Goal: Transaction & Acquisition: Register for event/course

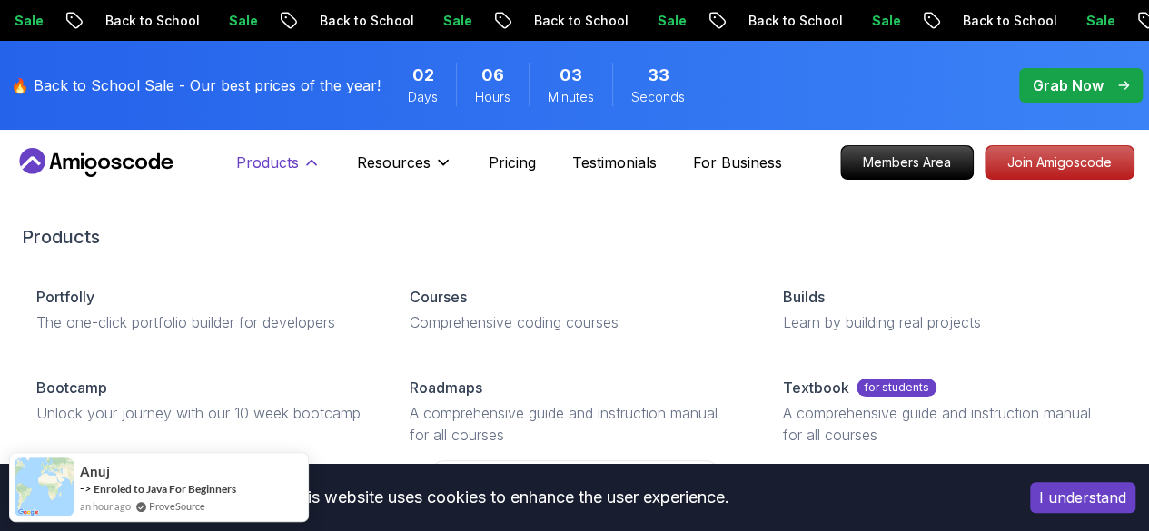
click at [296, 170] on p "Products" at bounding box center [267, 163] width 63 height 22
click at [311, 158] on icon at bounding box center [311, 162] width 18 height 18
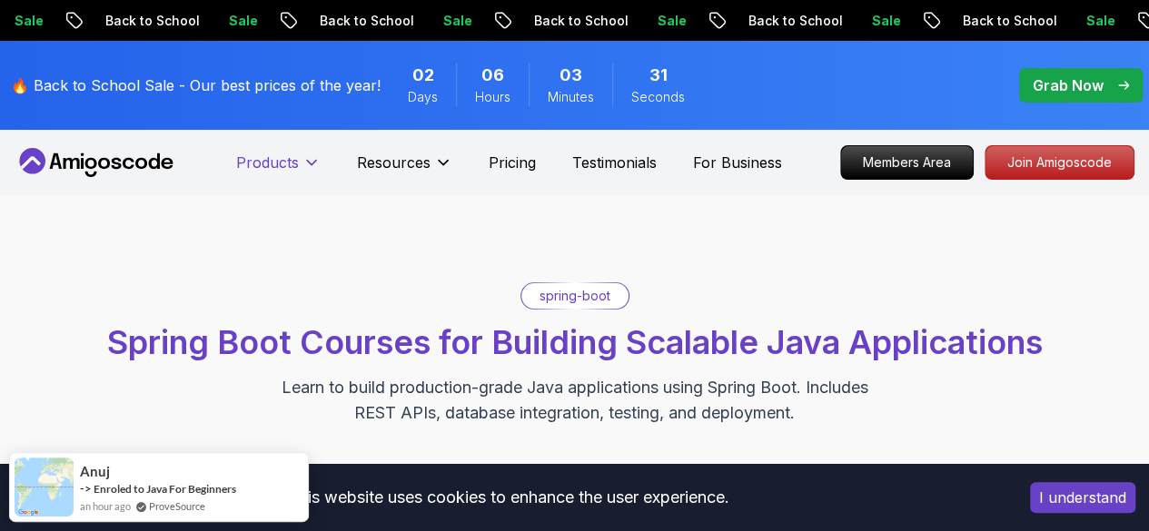
click at [311, 161] on icon at bounding box center [311, 162] width 18 height 18
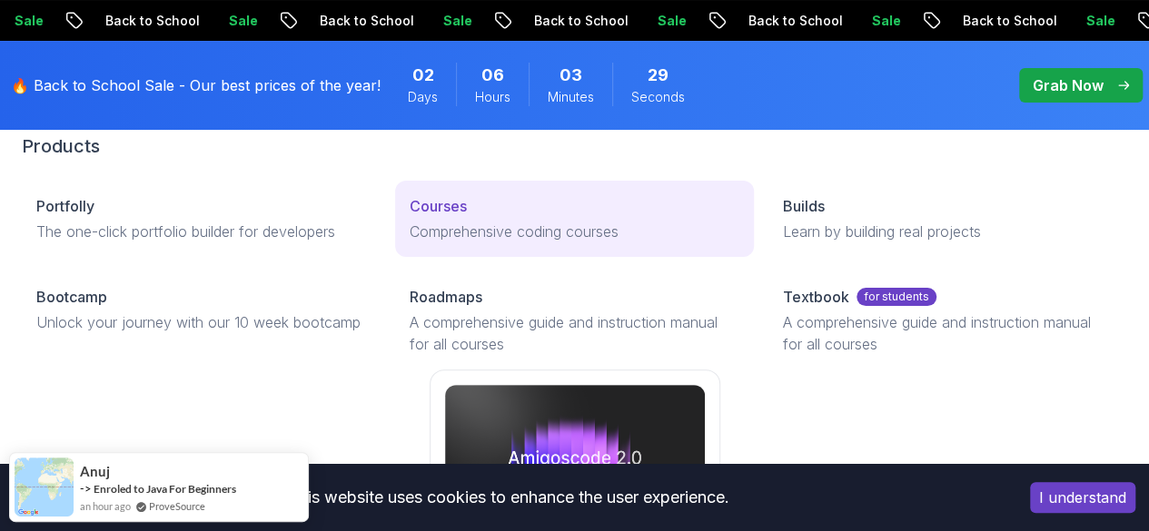
scroll to position [182, 0]
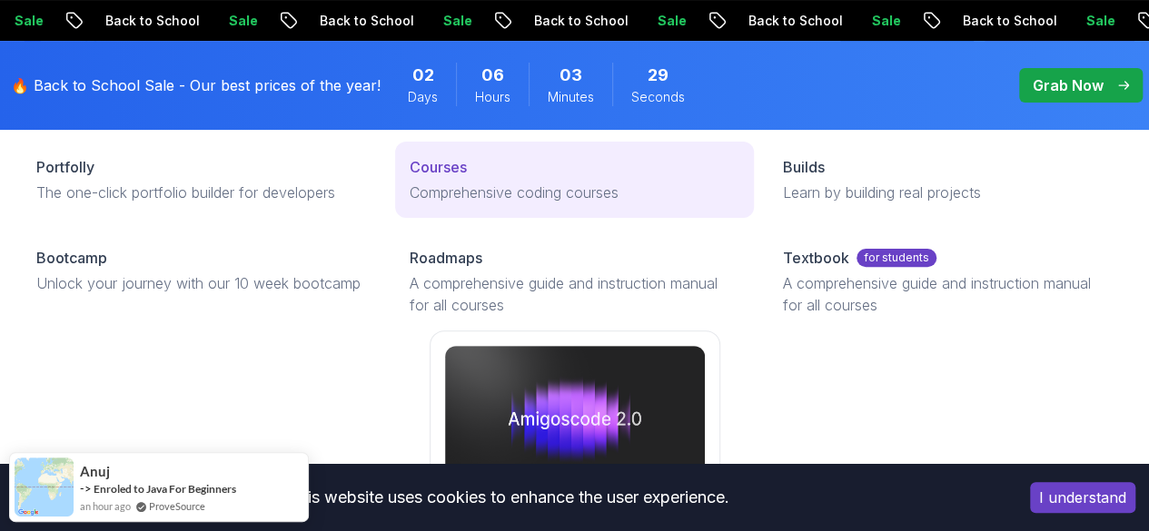
click at [410, 178] on p "Courses" at bounding box center [438, 167] width 57 height 22
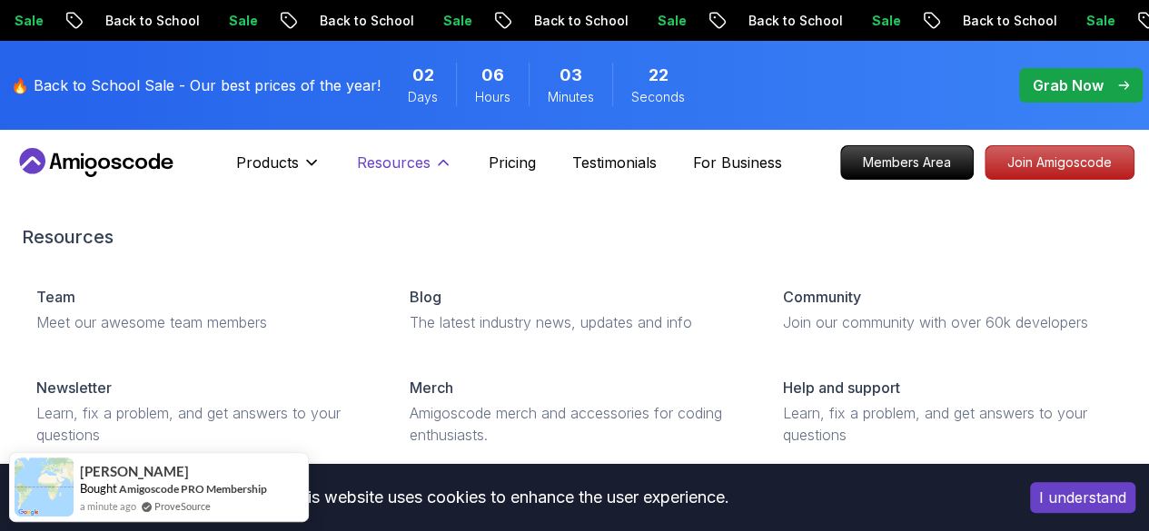
click at [438, 165] on icon at bounding box center [443, 162] width 18 height 18
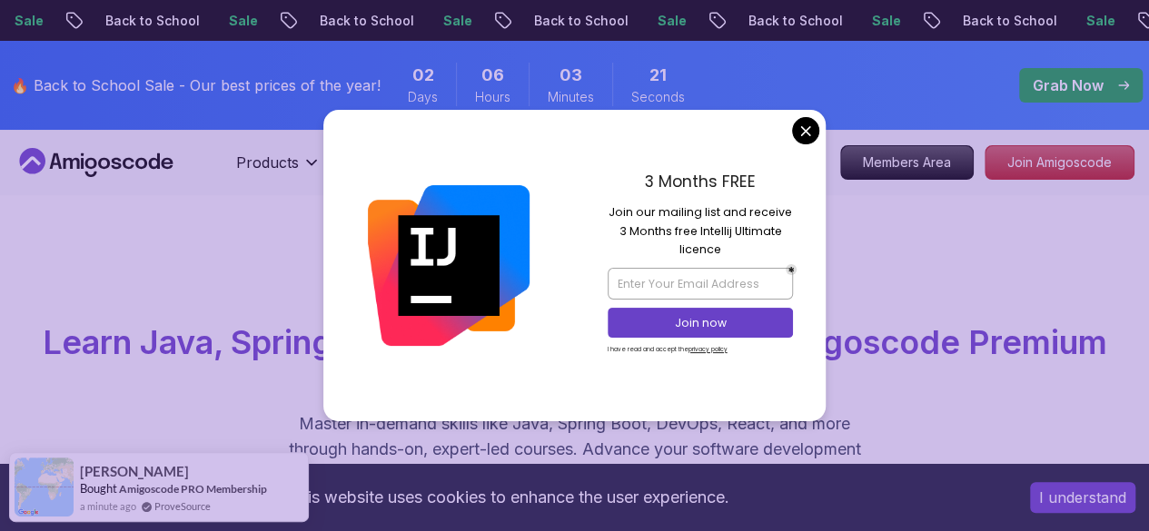
click at [438, 165] on div at bounding box center [449, 265] width 252 height 311
click at [797, 143] on div "3 Months FREE Join our mailing list and receive 3 Months free Intellij Ultimate…" at bounding box center [701, 265] width 252 height 311
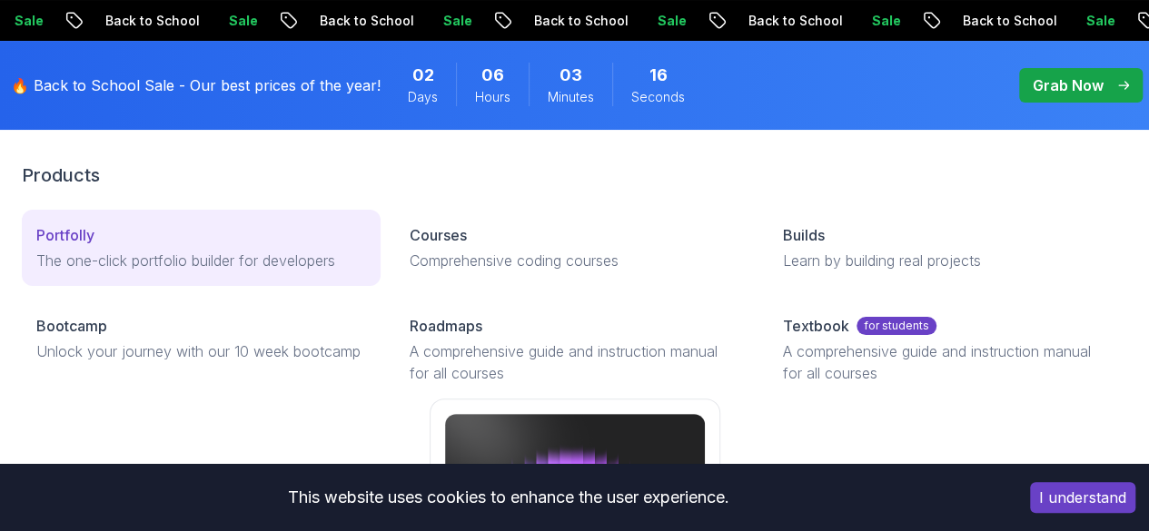
scroll to position [91, 0]
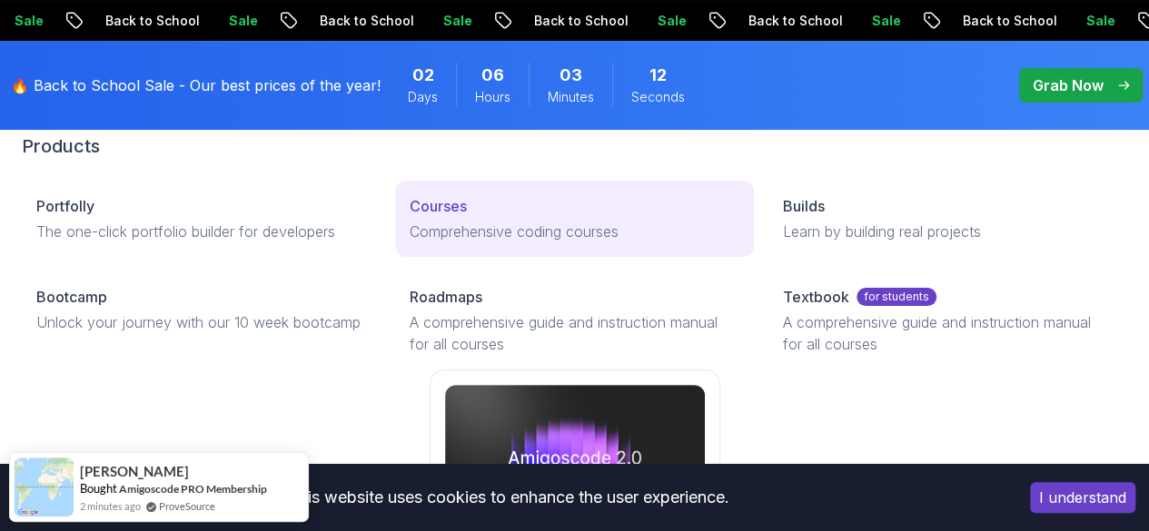
click at [416, 242] on p "Comprehensive coding courses" at bounding box center [575, 232] width 330 height 22
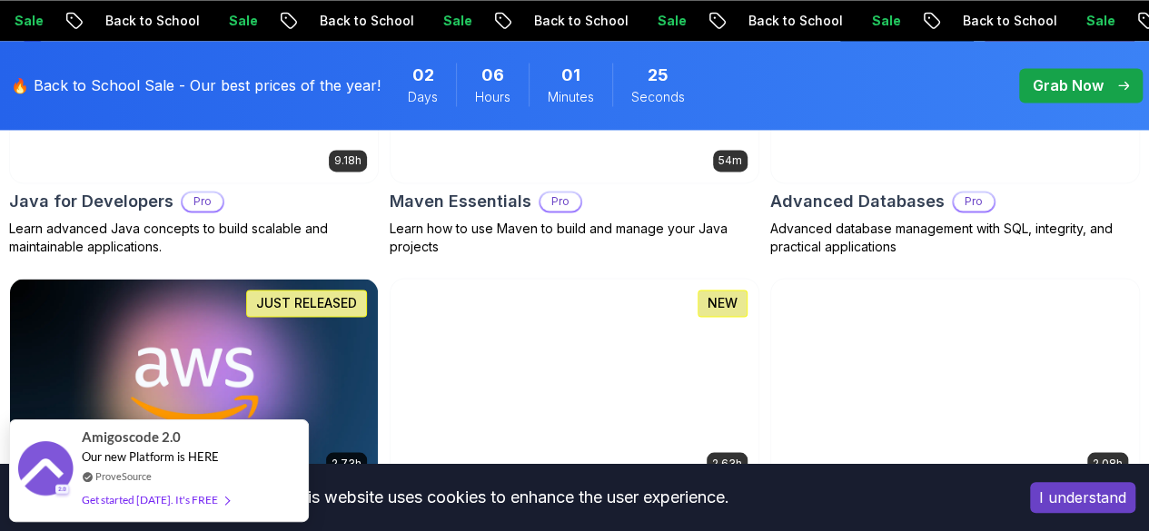
scroll to position [1271, 0]
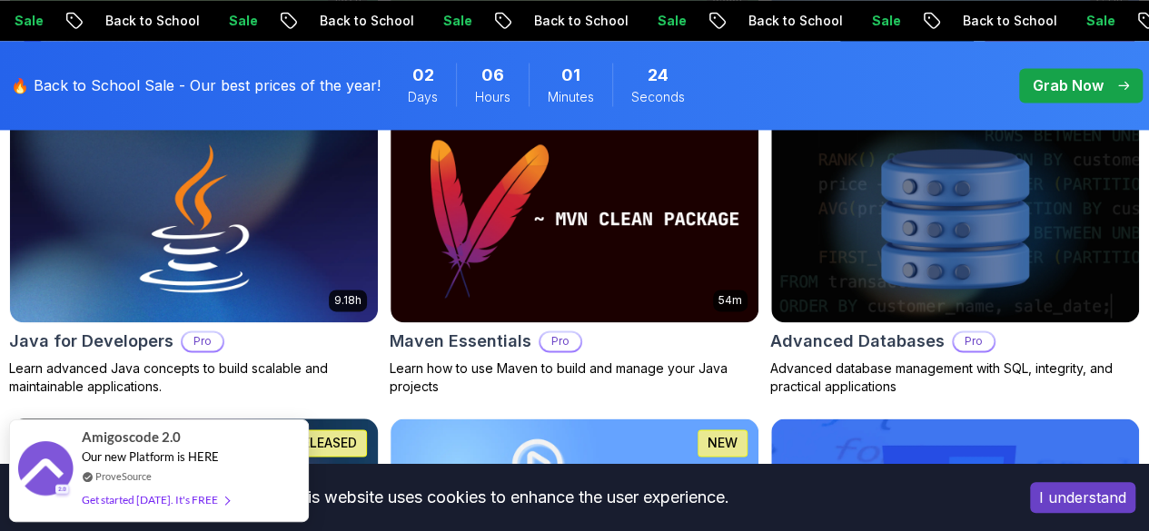
click at [387, 413] on img at bounding box center [194, 521] width 386 height 216
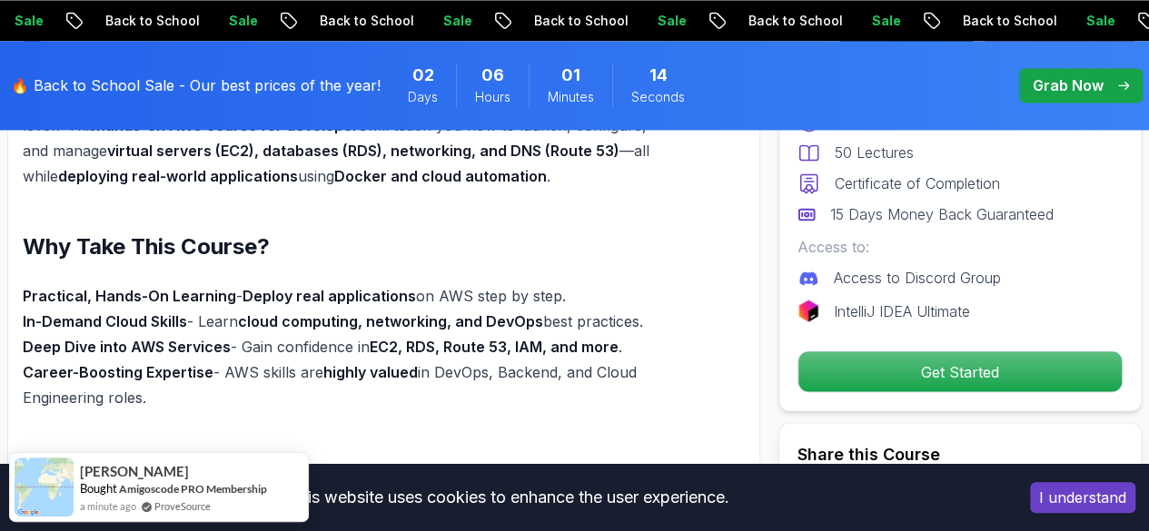
scroll to position [1453, 0]
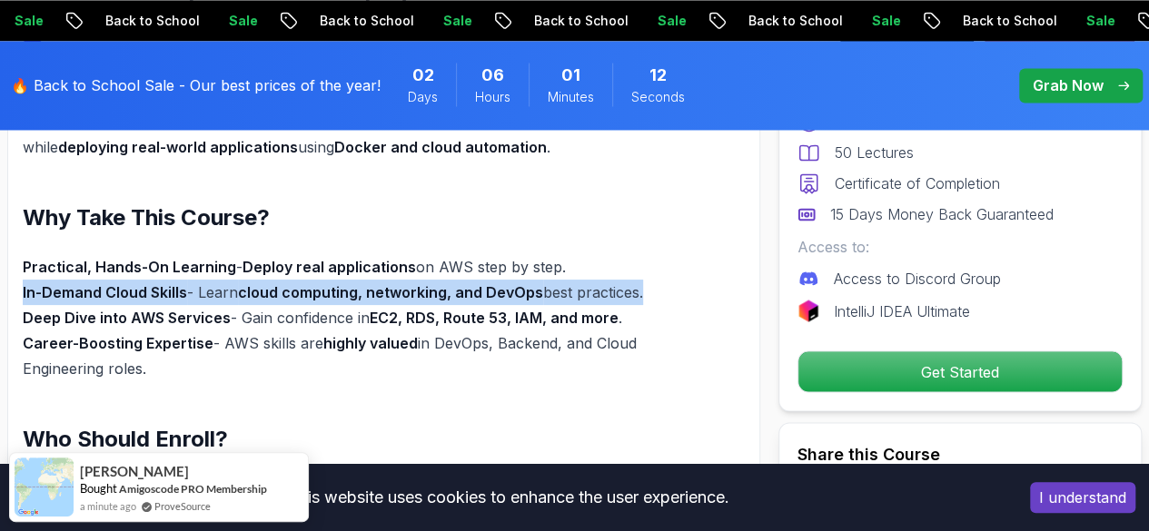
drag, startPoint x: 22, startPoint y: 290, endPoint x: 645, endPoint y: 301, distance: 623.1
click at [645, 301] on div "AWS for Developers - Build & Deploy Scalable Cloud Applications Want to master …" at bounding box center [383, 457] width 753 height 1073
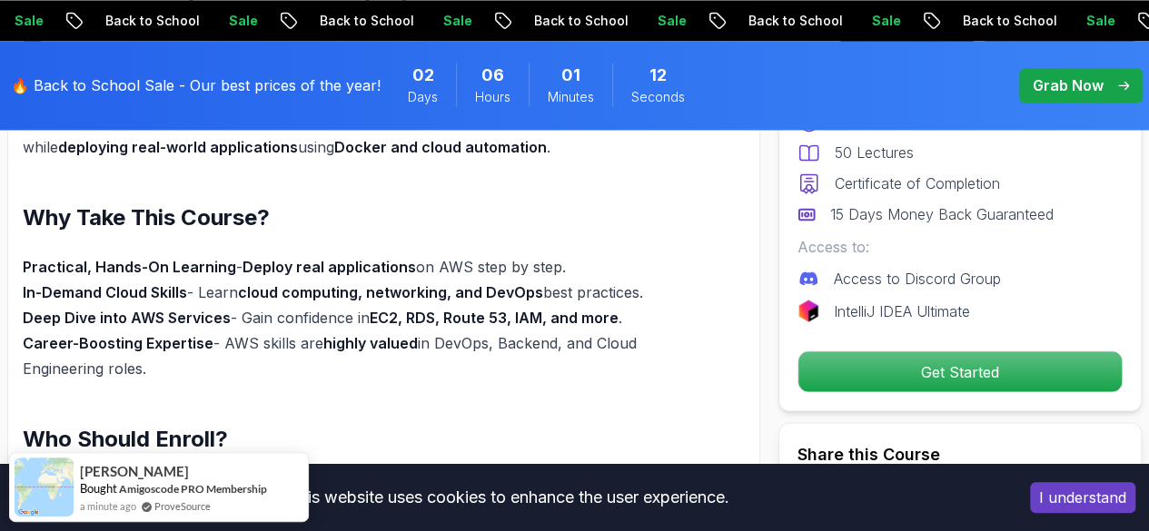
click at [601, 326] on p "Practical, Hands-On Learning - Deploy real applications on AWS step by step. In…" at bounding box center [348, 317] width 650 height 127
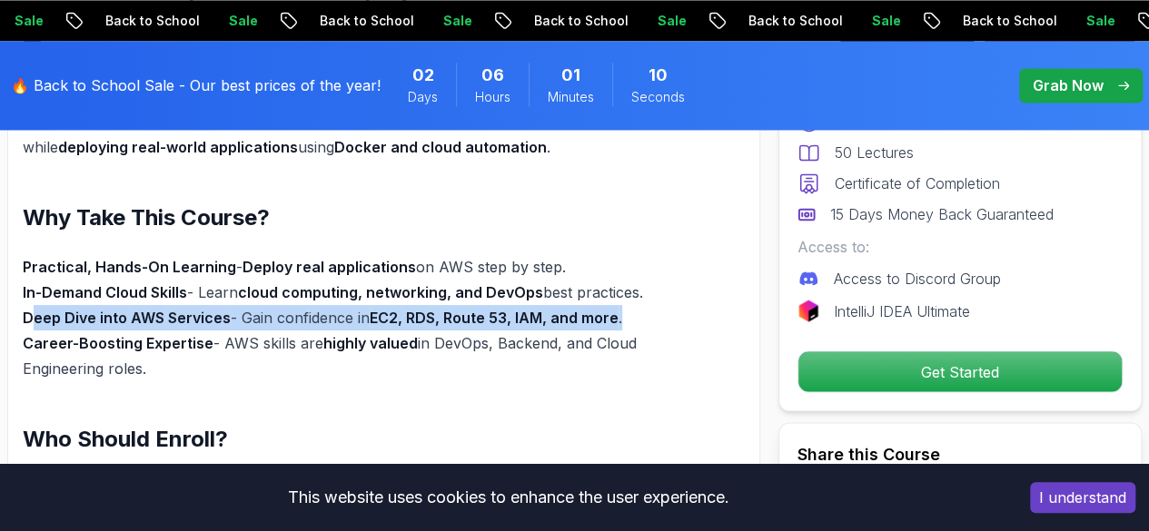
drag, startPoint x: 34, startPoint y: 324, endPoint x: 683, endPoint y: 321, distance: 649.4
click at [683, 321] on div "AWS for Developers - Build & Deploy Scalable Cloud Applications Want to master …" at bounding box center [383, 457] width 753 height 1073
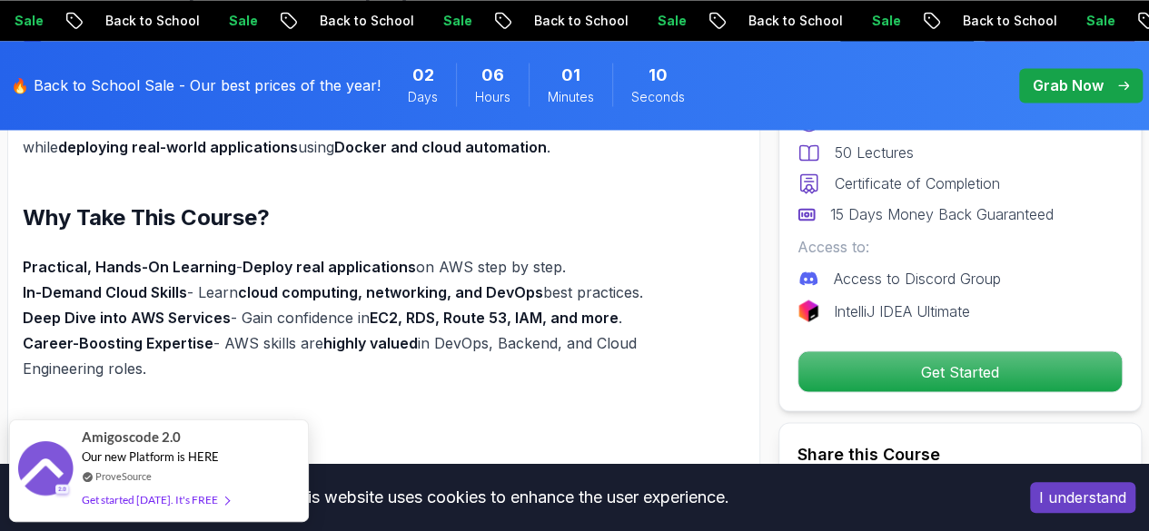
click at [523, 383] on div "AWS for Developers - Build & Deploy Scalable Cloud Applications Want to master …" at bounding box center [348, 470] width 650 height 984
drag, startPoint x: 38, startPoint y: 350, endPoint x: 784, endPoint y: 357, distance: 745.6
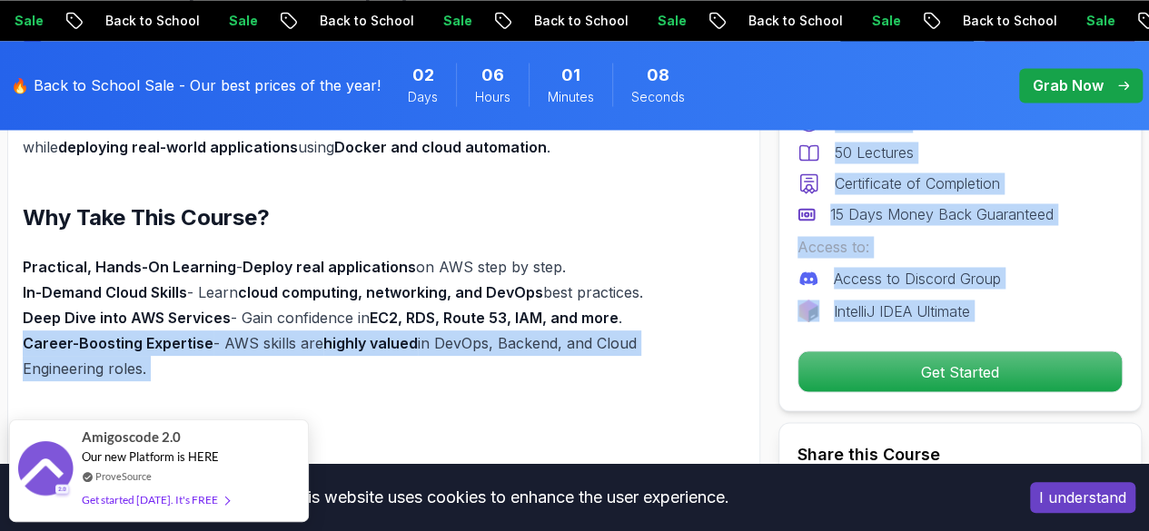
click at [617, 386] on div "AWS for Developers - Build & Deploy Scalable Cloud Applications Want to master …" at bounding box center [348, 470] width 650 height 984
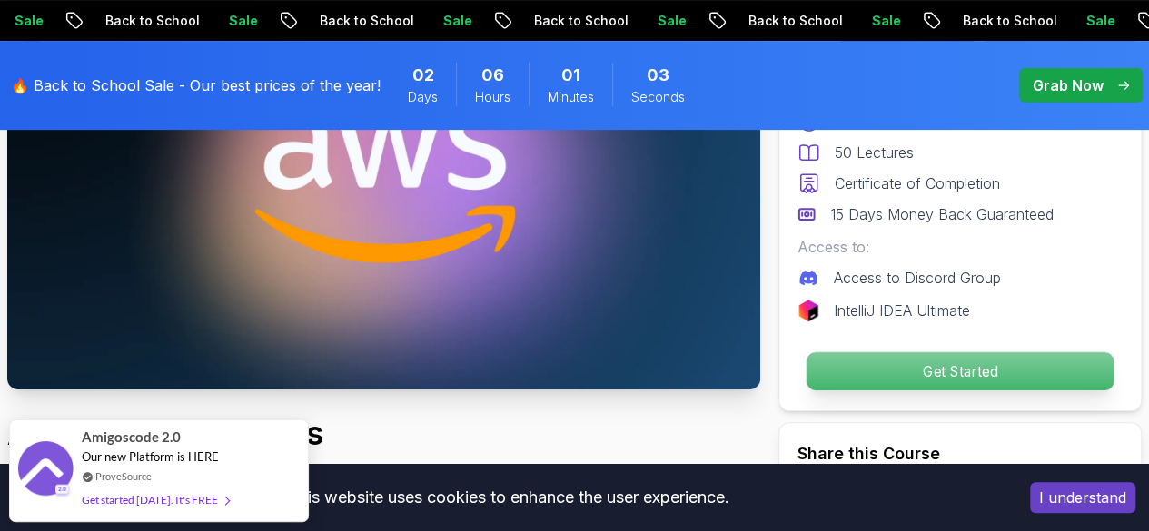
click at [910, 370] on p "Get Started" at bounding box center [959, 371] width 307 height 38
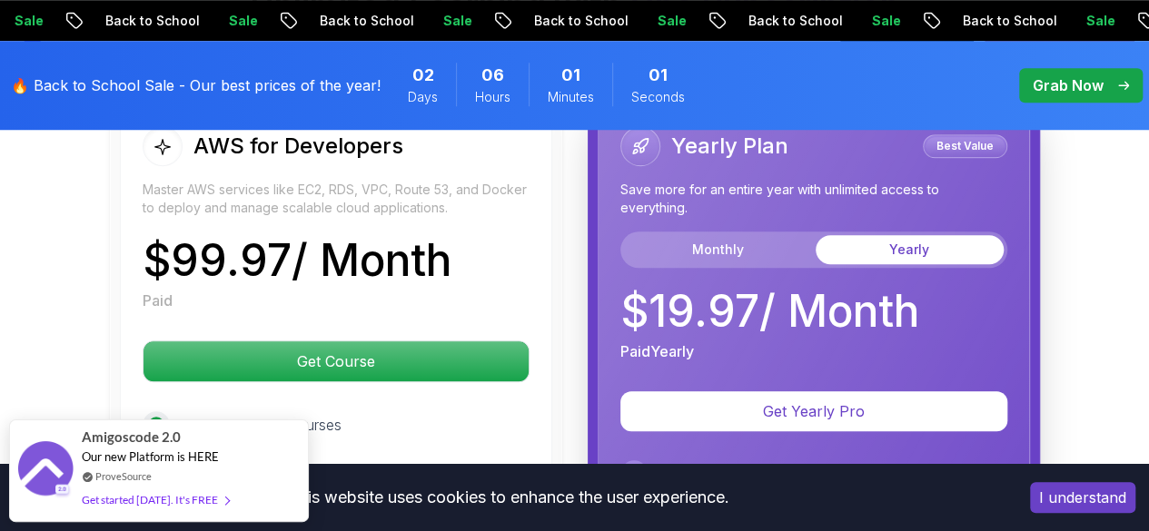
scroll to position [4164, 0]
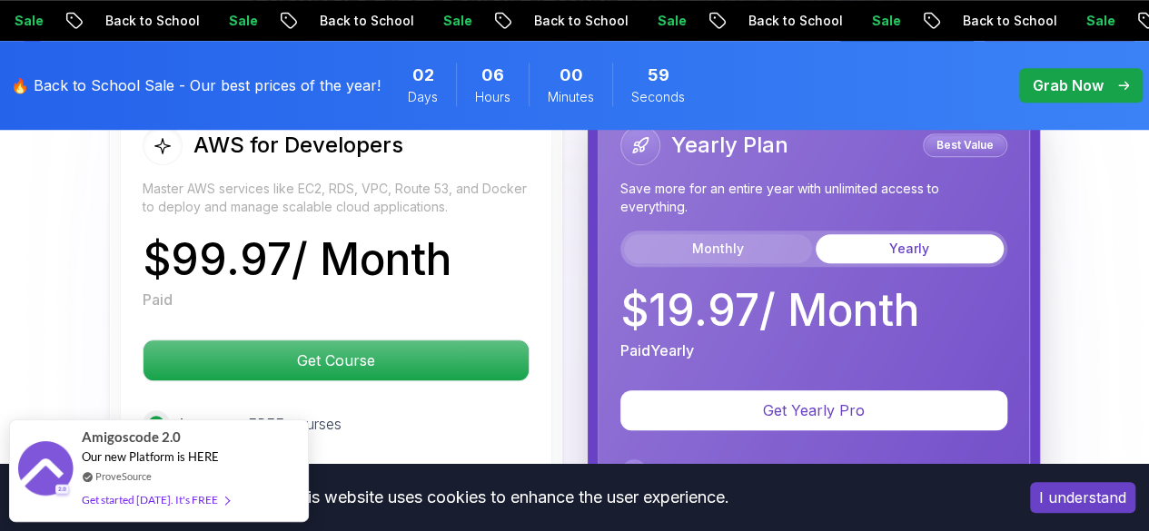
click at [745, 236] on button "Monthly" at bounding box center [718, 248] width 188 height 29
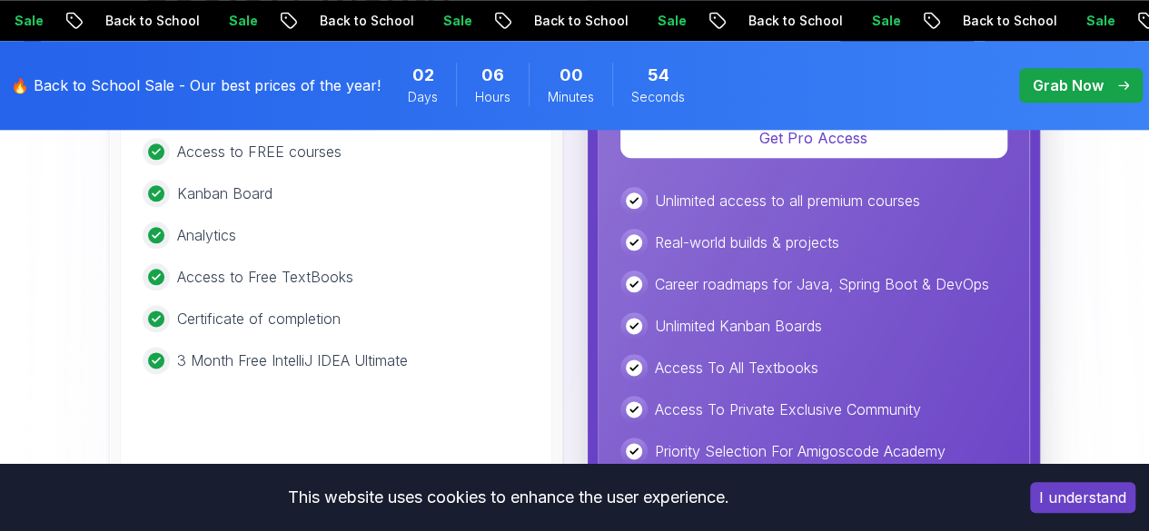
scroll to position [4346, 0]
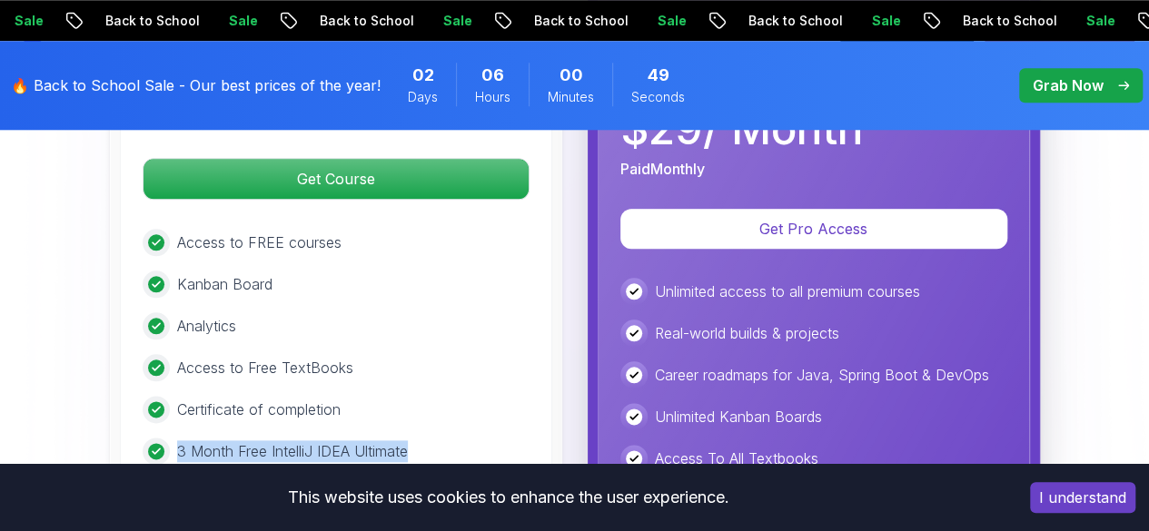
drag, startPoint x: 443, startPoint y: 438, endPoint x: 165, endPoint y: 443, distance: 278.0
click at [165, 443] on div "3 Month Free IntelliJ IDEA Ultimate" at bounding box center [336, 451] width 387 height 27
drag, startPoint x: 368, startPoint y: 400, endPoint x: 185, endPoint y: 415, distance: 183.2
click at [185, 415] on div "Access to FREE courses Kanban Board Analytics Access to Free TextBooks Certific…" at bounding box center [336, 347] width 387 height 236
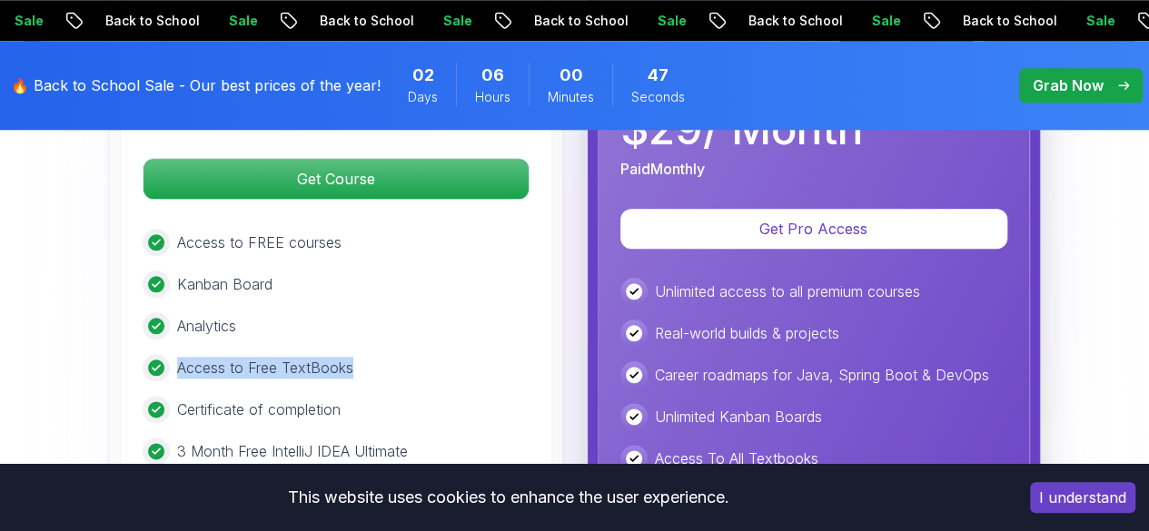
drag, startPoint x: 274, startPoint y: 355, endPoint x: 162, endPoint y: 362, distance: 112.8
click at [162, 362] on div "Access to Free TextBooks" at bounding box center [336, 367] width 387 height 27
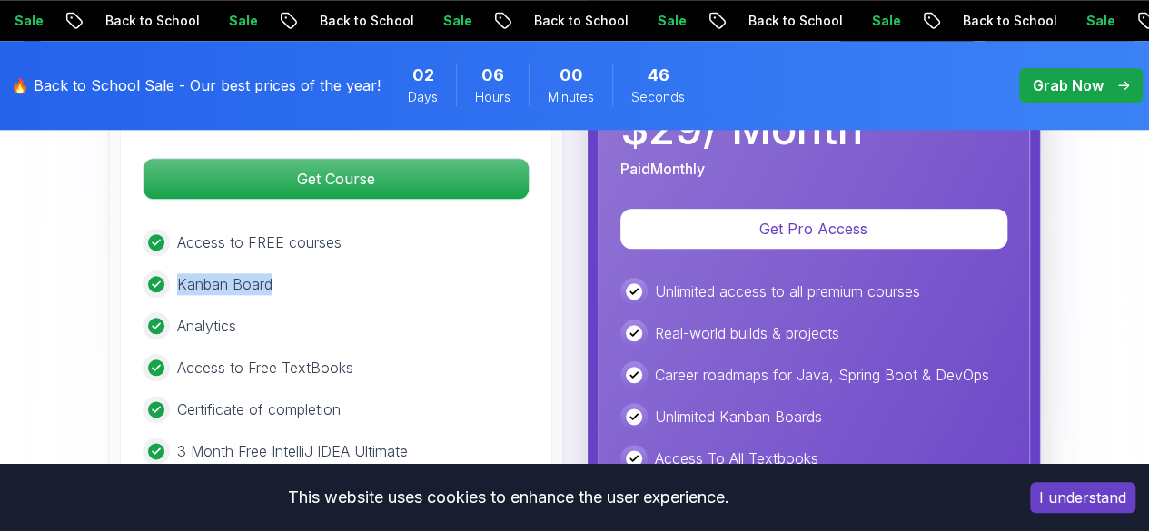
drag, startPoint x: 330, startPoint y: 268, endPoint x: 171, endPoint y: 263, distance: 159.0
click at [158, 271] on div "Kanban Board" at bounding box center [336, 284] width 387 height 27
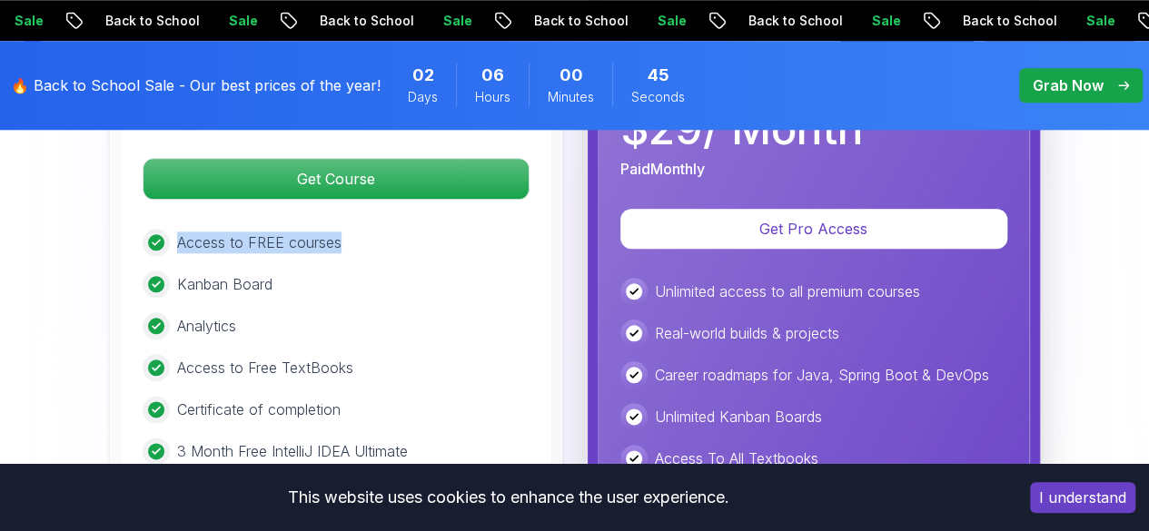
drag, startPoint x: 374, startPoint y: 238, endPoint x: 165, endPoint y: 242, distance: 208.9
click at [162, 241] on div "Access to FREE courses" at bounding box center [336, 242] width 387 height 27
click at [440, 330] on div "Access to FREE courses Kanban Board Analytics Access to Free TextBooks Certific…" at bounding box center [336, 347] width 387 height 236
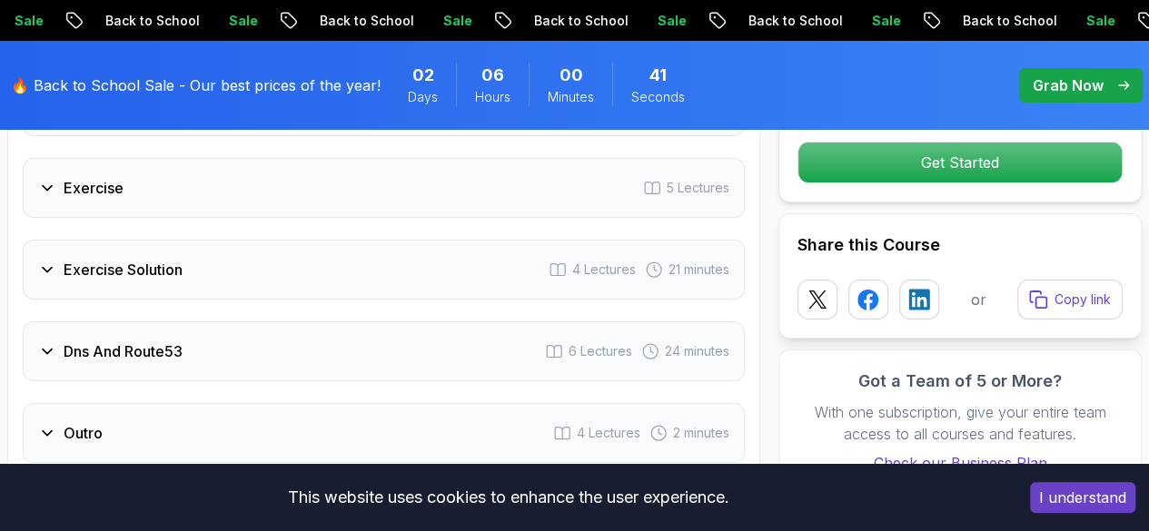
scroll to position [3347, 0]
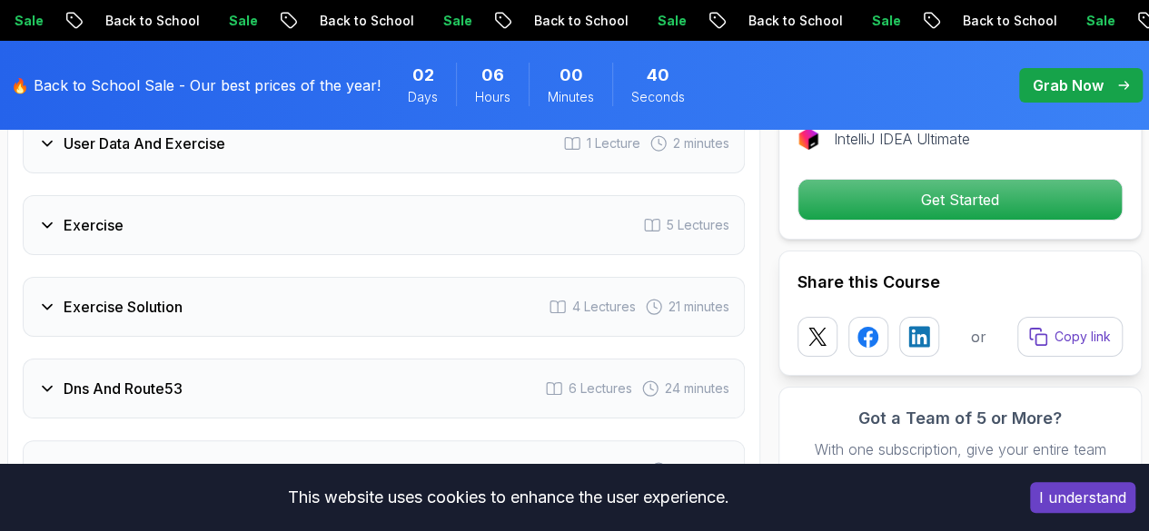
click at [534, 370] on div "Dns And Route53 6 Lectures 24 minutes" at bounding box center [384, 389] width 722 height 60
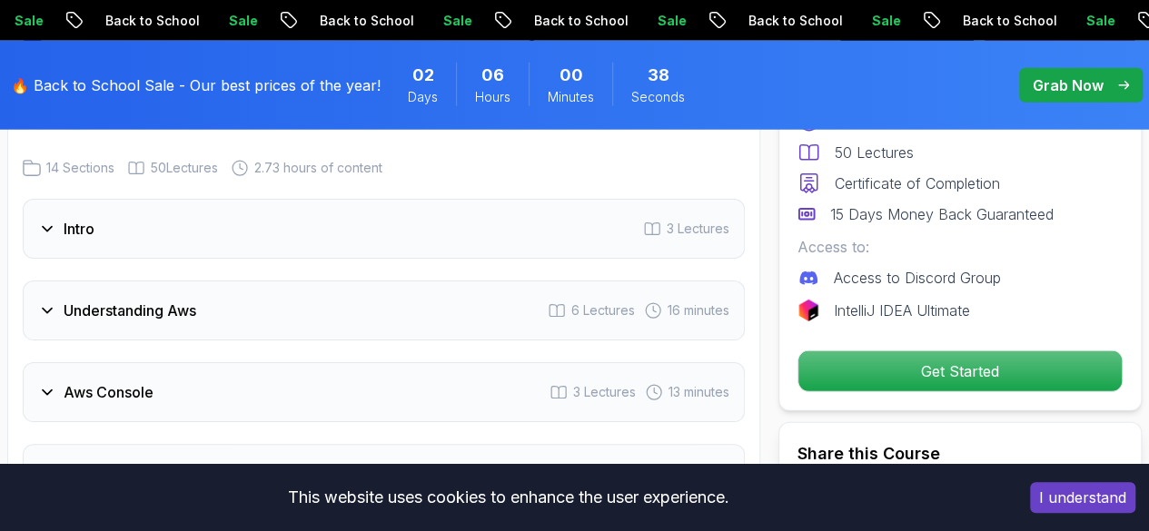
scroll to position [2308, 0]
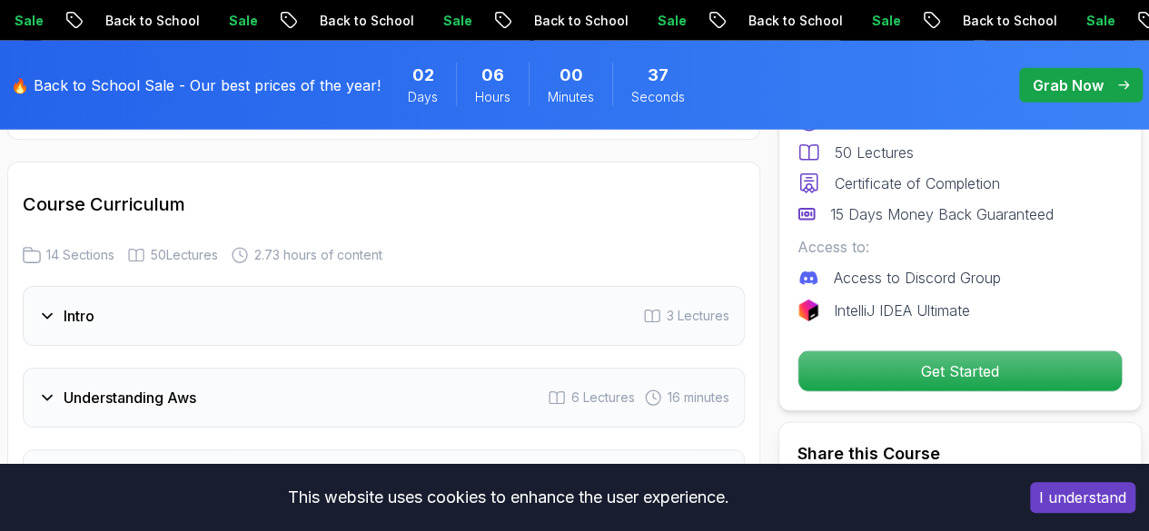
click at [271, 384] on div "Understanding Aws 6 Lectures 16 minutes" at bounding box center [384, 398] width 722 height 60
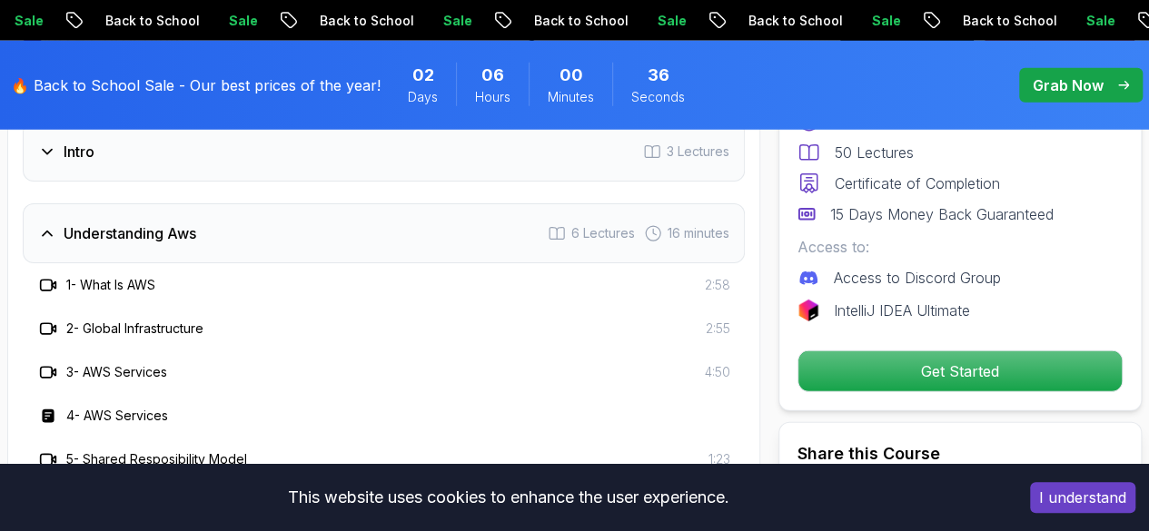
scroll to position [2489, 0]
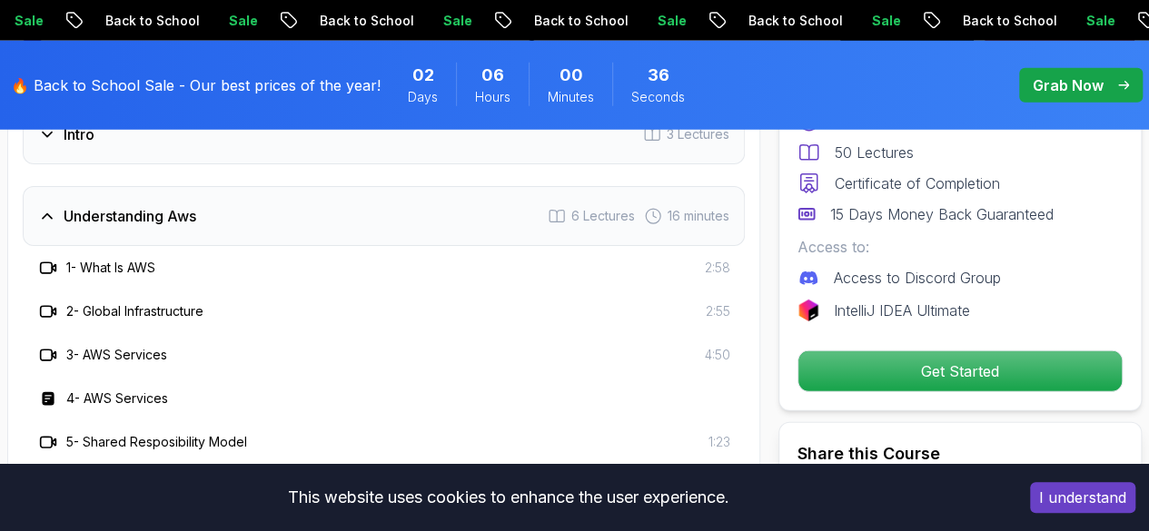
click at [120, 272] on h3 "1 - What Is AWS" at bounding box center [110, 268] width 89 height 18
click at [129, 266] on h3 "1 - What Is AWS" at bounding box center [110, 268] width 89 height 18
click at [131, 264] on h3 "1 - What Is AWS" at bounding box center [110, 268] width 89 height 18
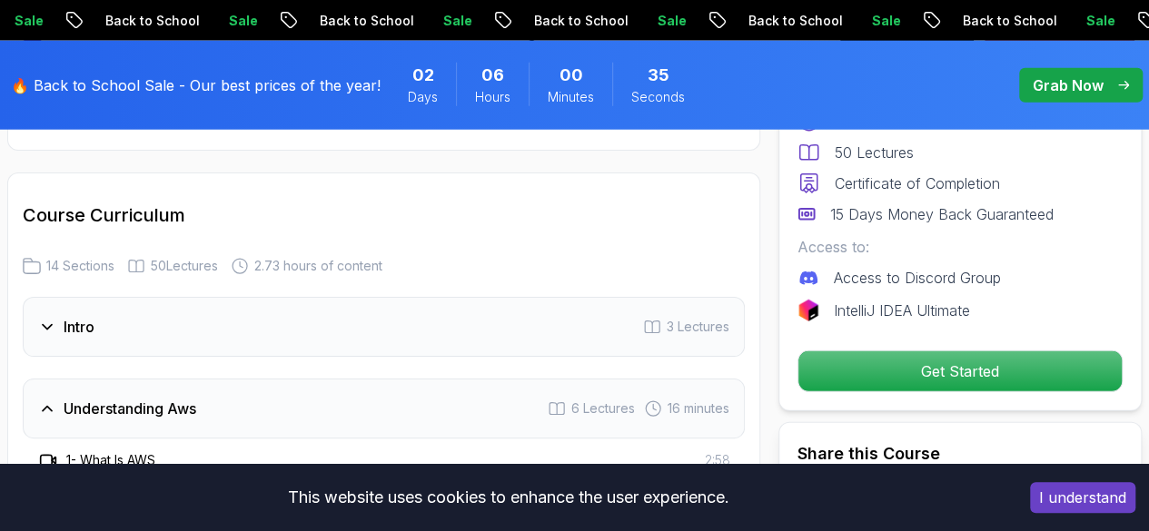
scroll to position [2035, 0]
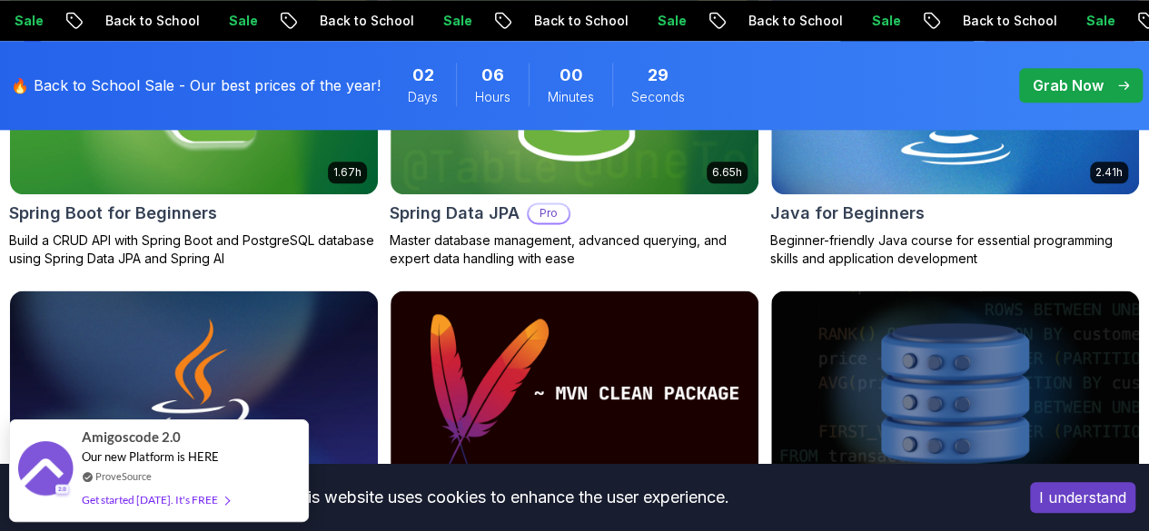
scroll to position [1090, 0]
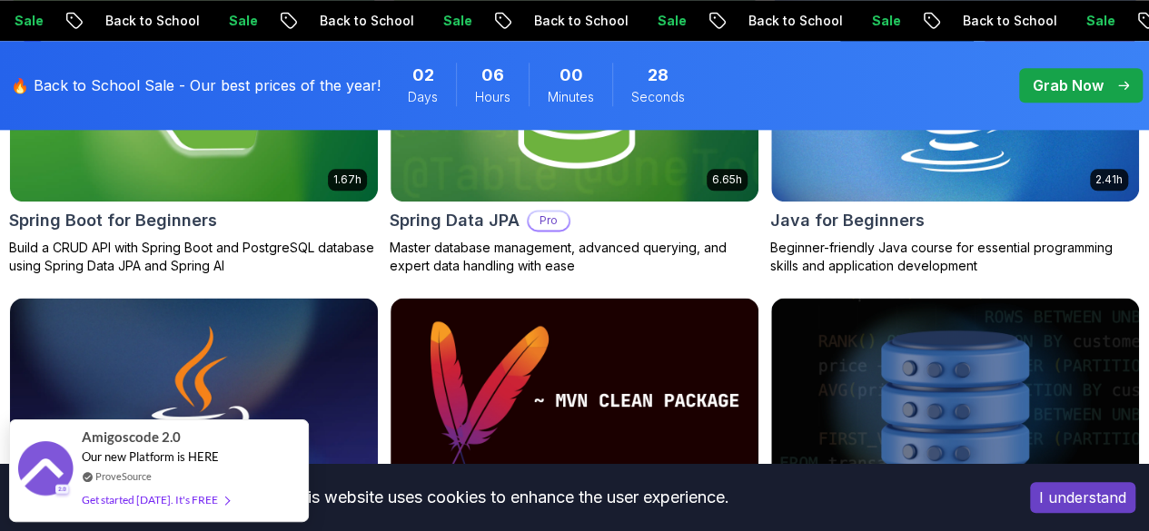
click at [0, 0] on p "Free" at bounding box center [0, 0] width 0 height 0
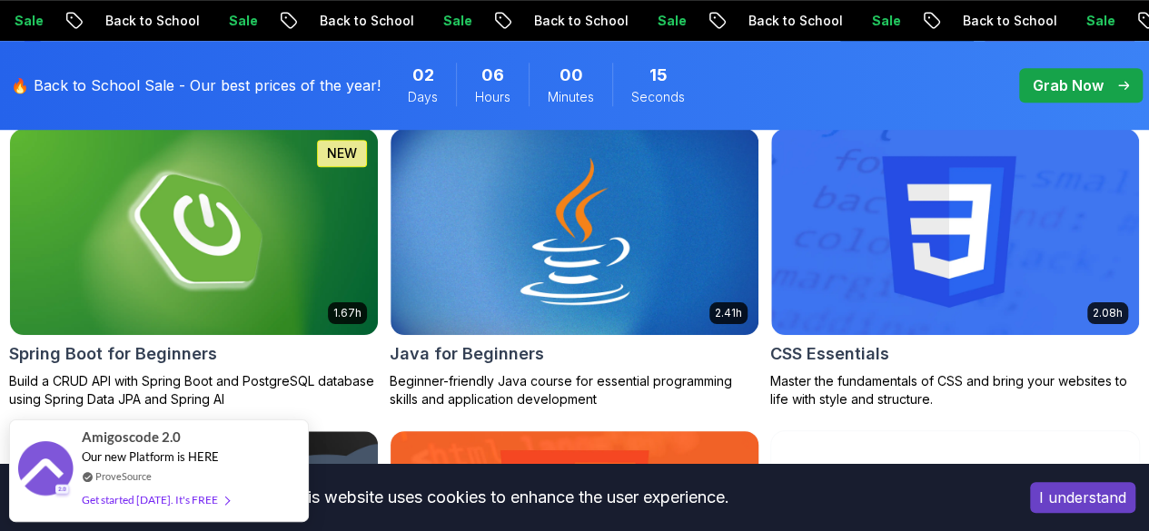
scroll to position [545, 0]
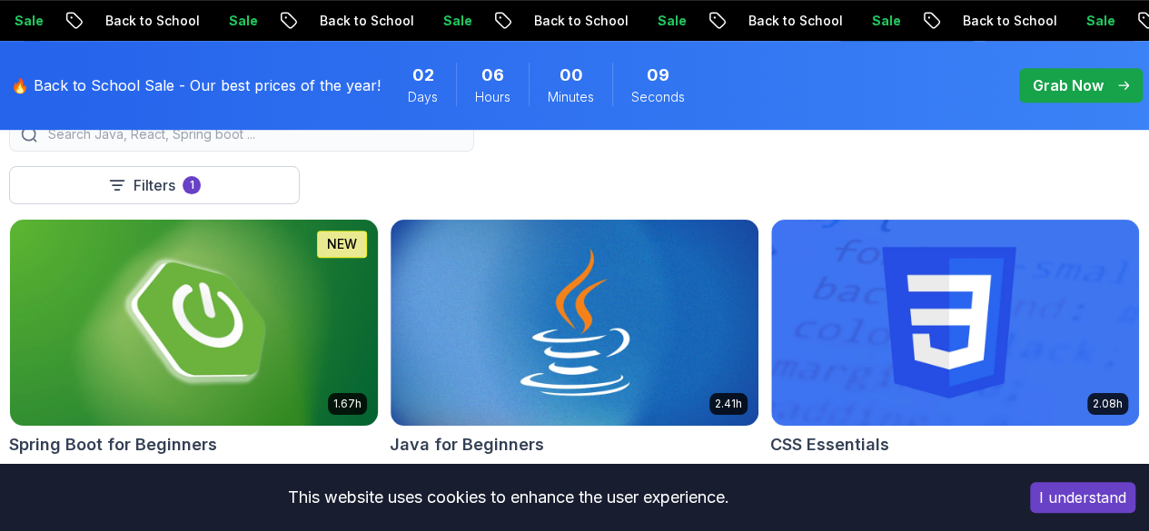
click at [387, 291] on img at bounding box center [194, 322] width 386 height 216
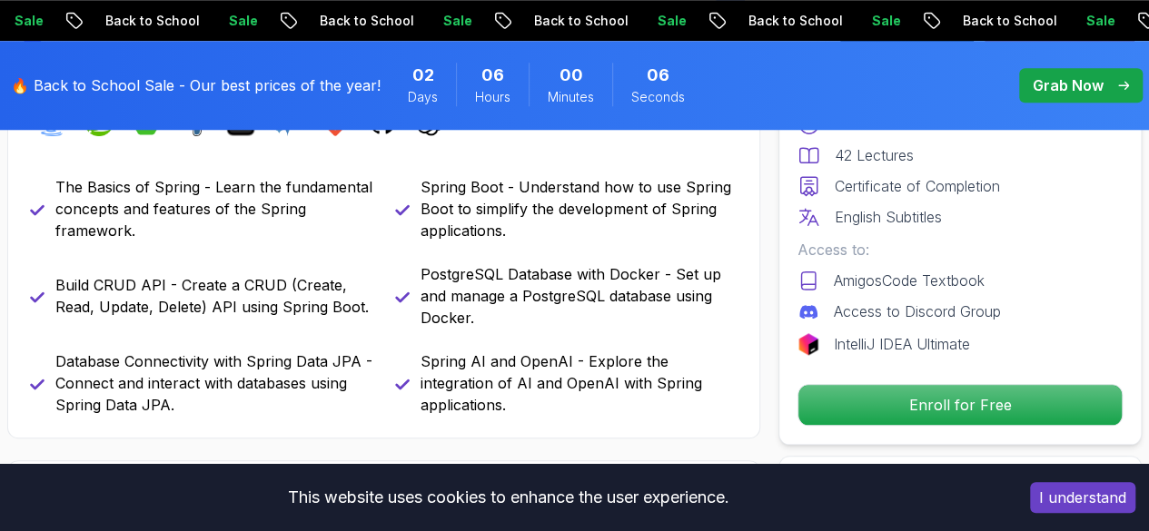
scroll to position [817, 0]
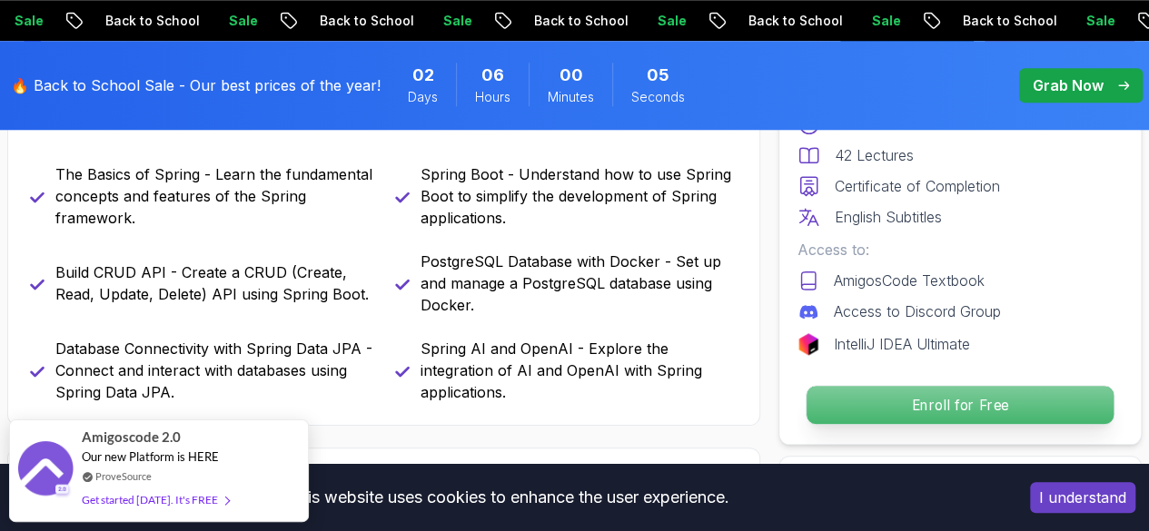
click at [895, 401] on p "Enroll for Free" at bounding box center [959, 405] width 307 height 38
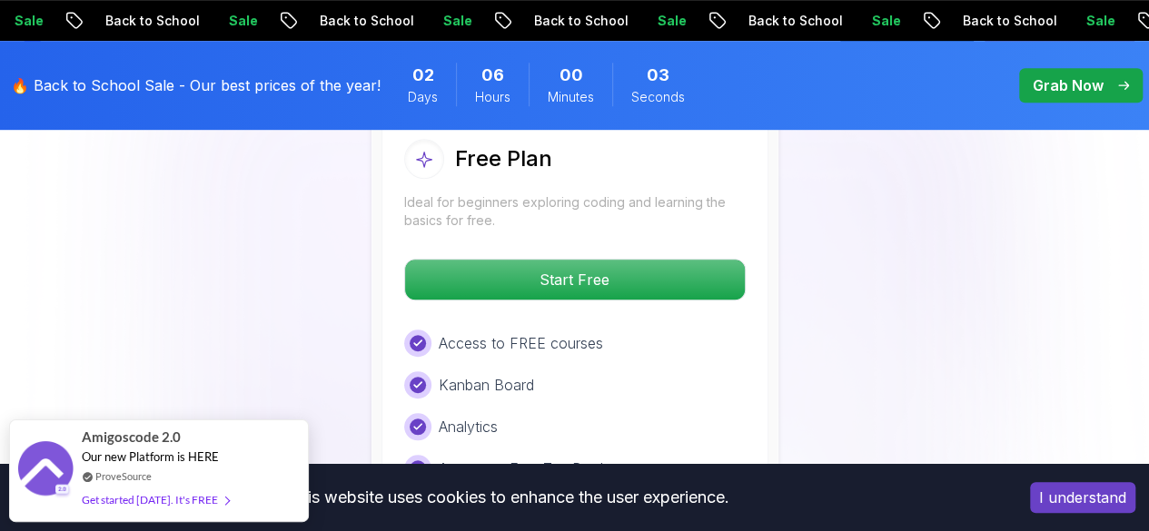
scroll to position [3958, 0]
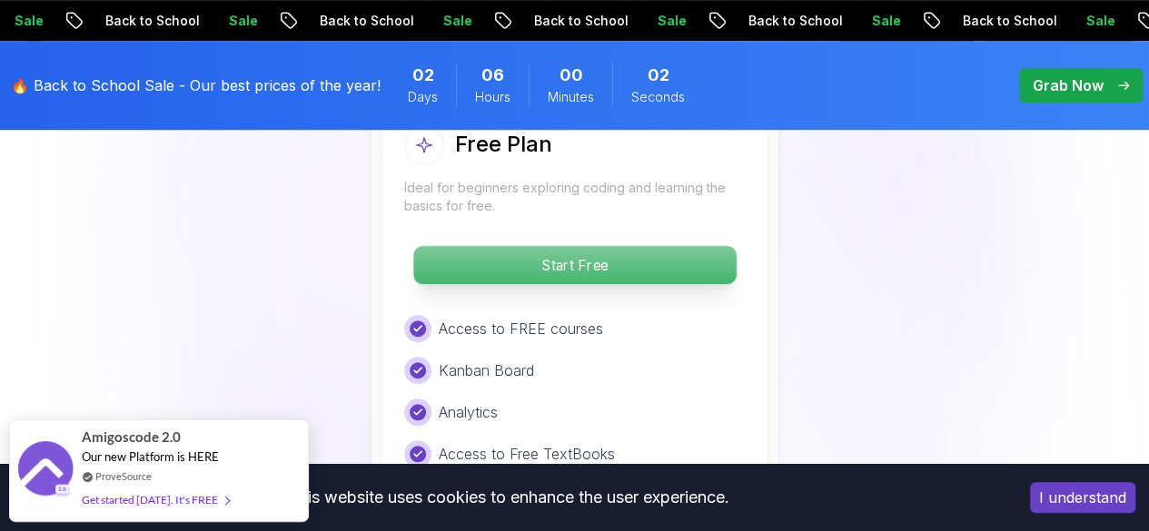
click at [564, 261] on p "Start Free" at bounding box center [574, 265] width 322 height 38
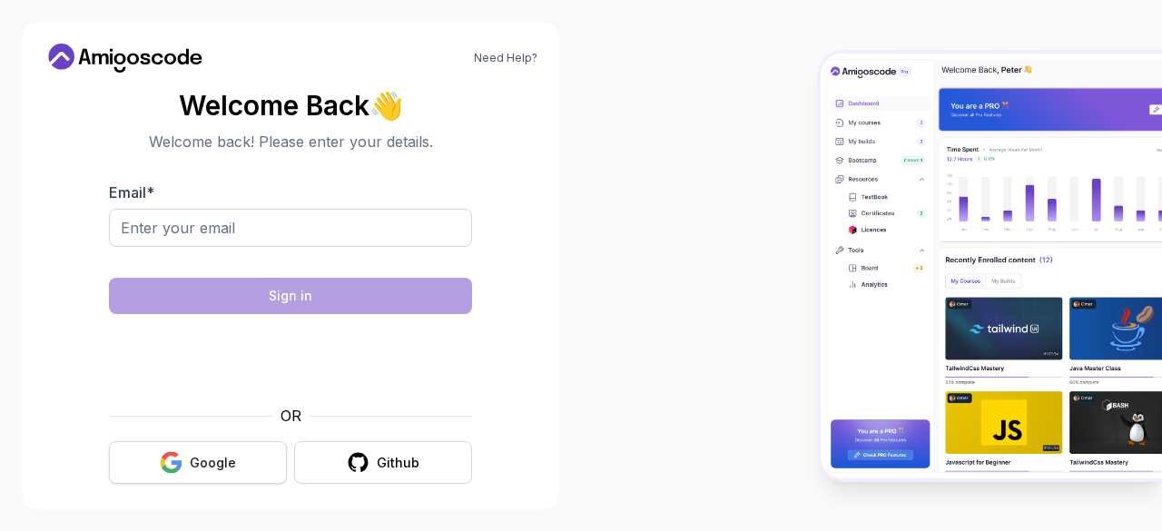
click at [232, 456] on div "Google" at bounding box center [213, 463] width 46 height 18
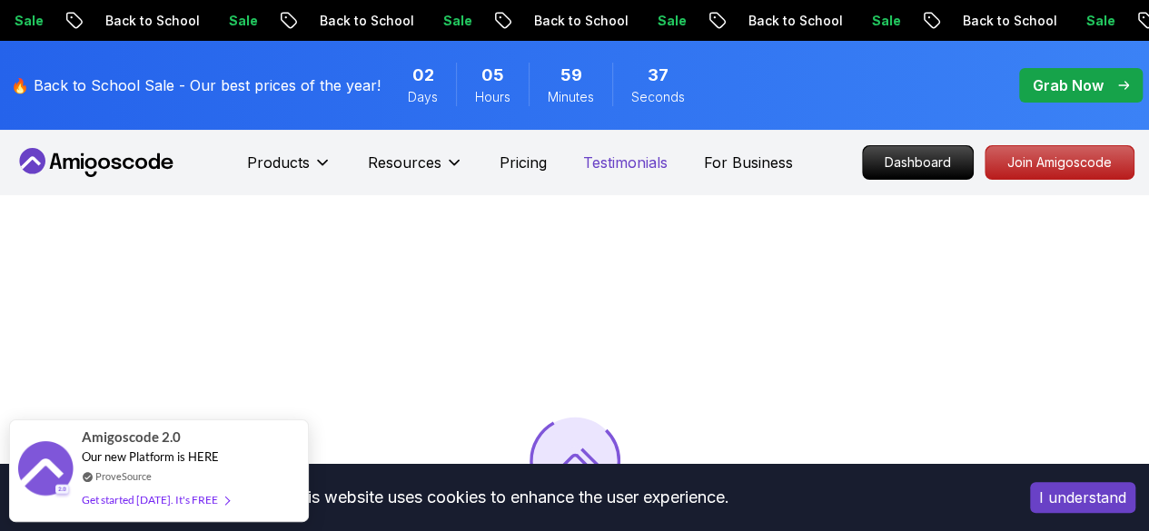
click at [615, 166] on p "Testimonials" at bounding box center [625, 163] width 84 height 22
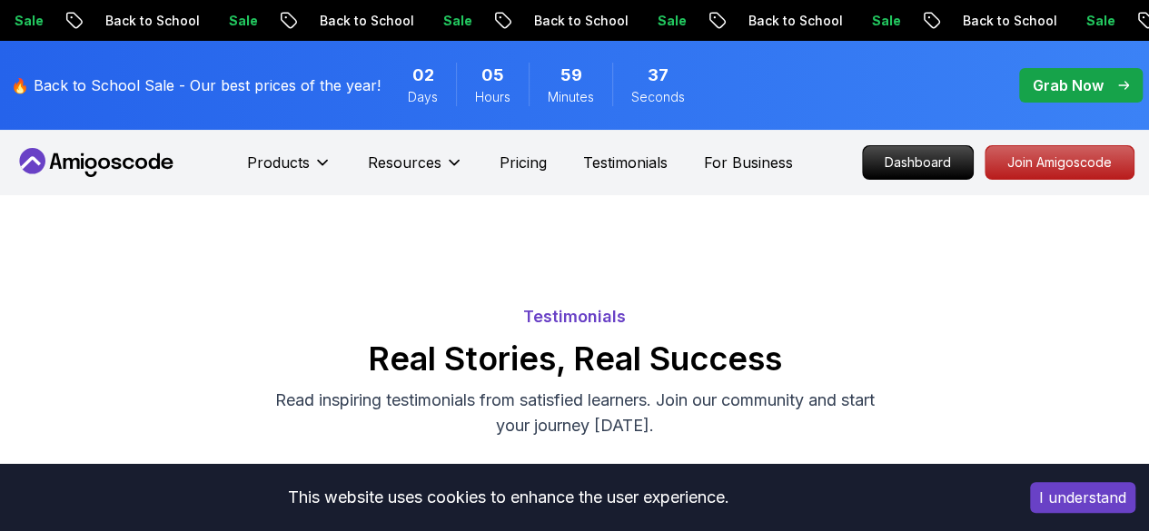
click at [497, 170] on div "Products Resources Pricing Testimonials For Business" at bounding box center [520, 162] width 546 height 36
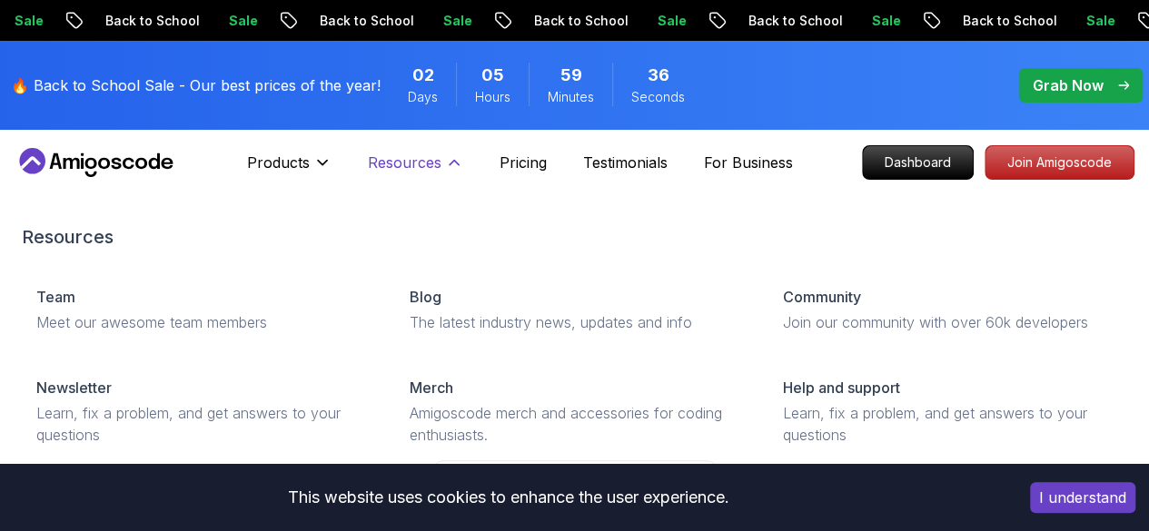
click at [427, 163] on p "Resources" at bounding box center [405, 163] width 74 height 22
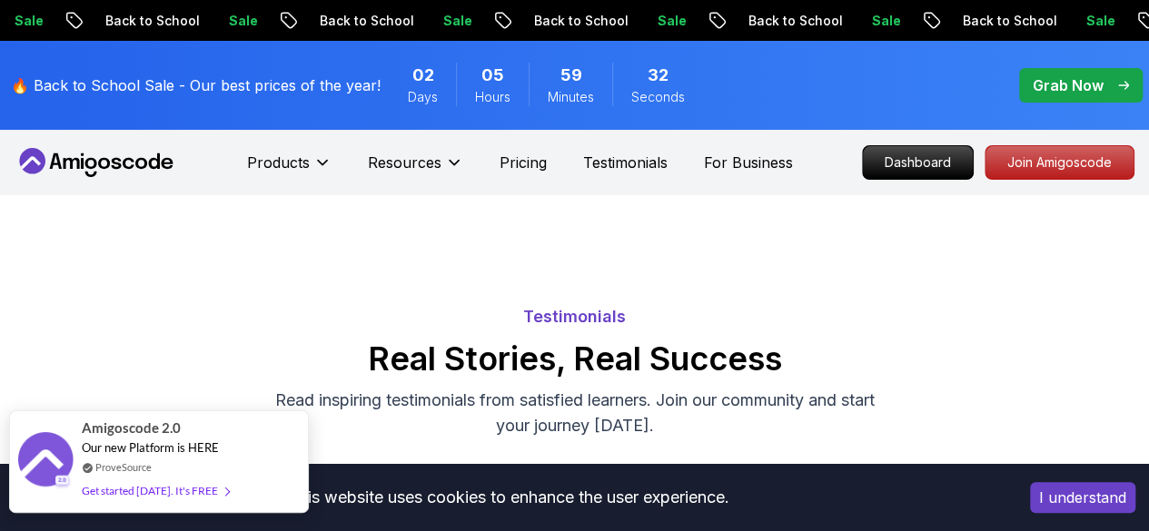
click at [183, 489] on div "Get started [DATE]. It's FREE" at bounding box center [155, 490] width 147 height 21
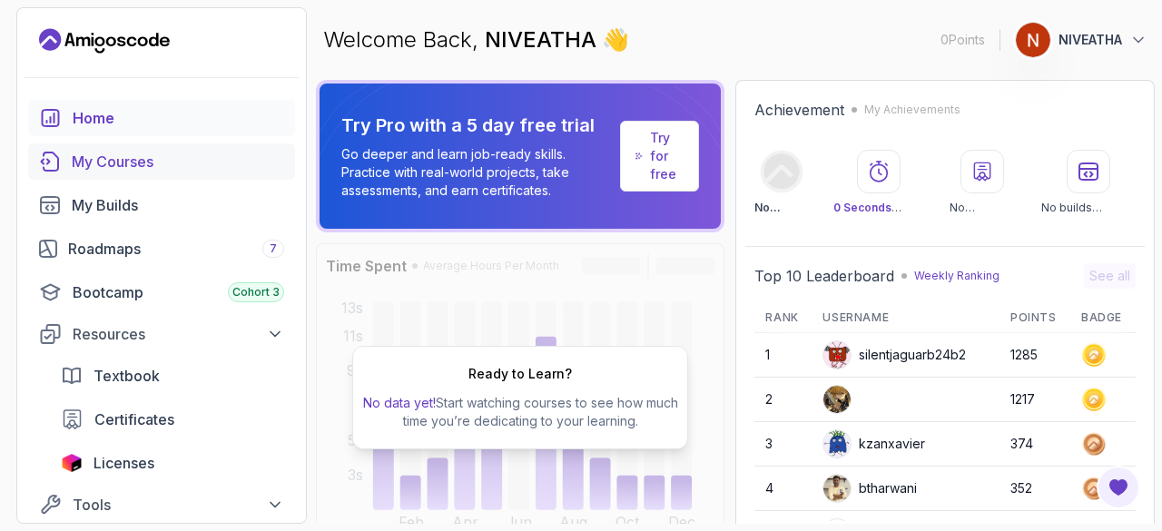
click at [111, 168] on div "My Courses" at bounding box center [178, 162] width 213 height 22
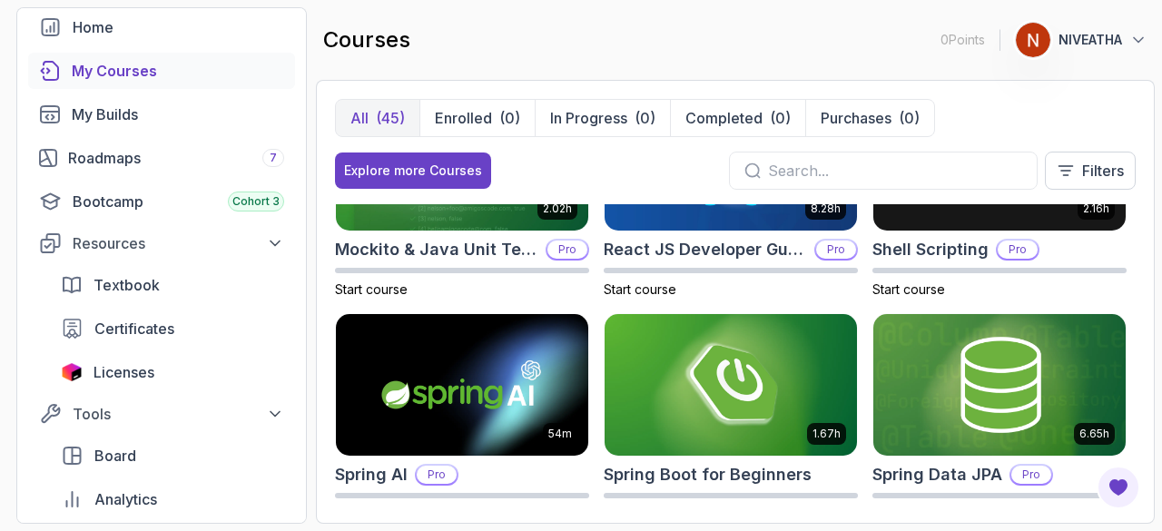
scroll to position [2725, 0]
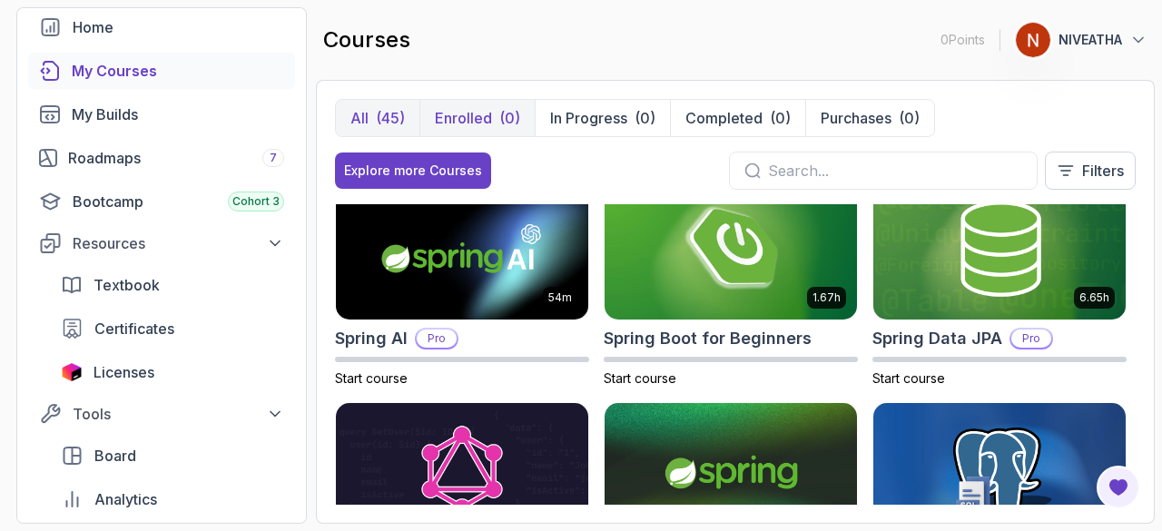
click at [445, 123] on p "Enrolled" at bounding box center [463, 118] width 57 height 22
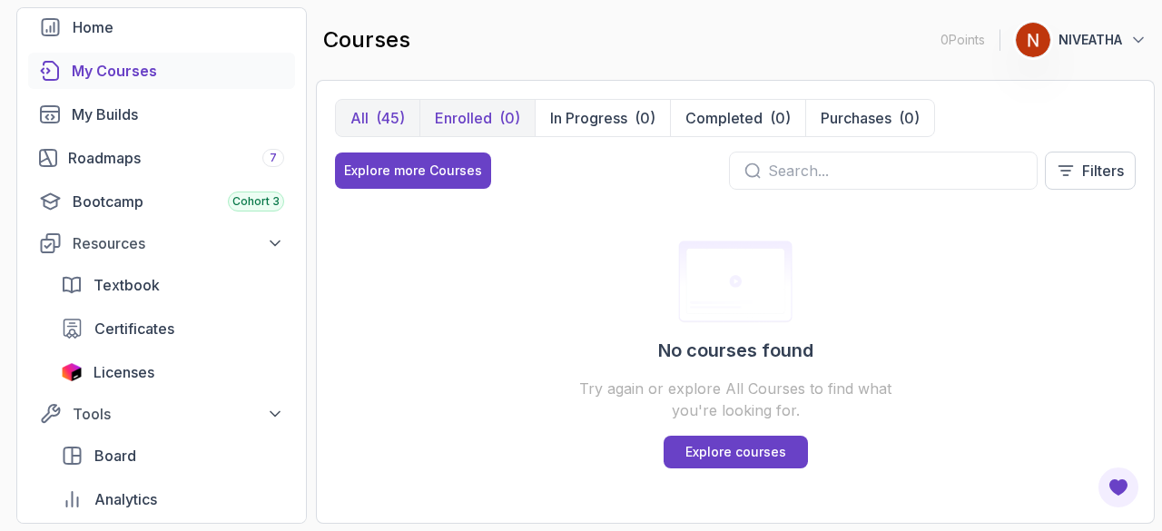
click at [367, 119] on p "All" at bounding box center [360, 118] width 18 height 22
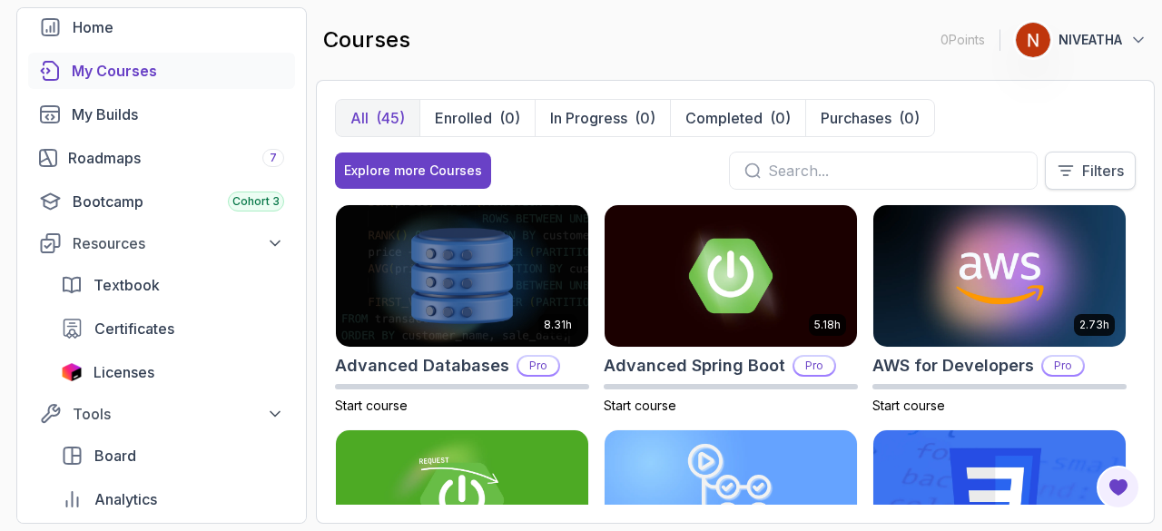
click at [1081, 164] on button "Filters" at bounding box center [1090, 171] width 91 height 38
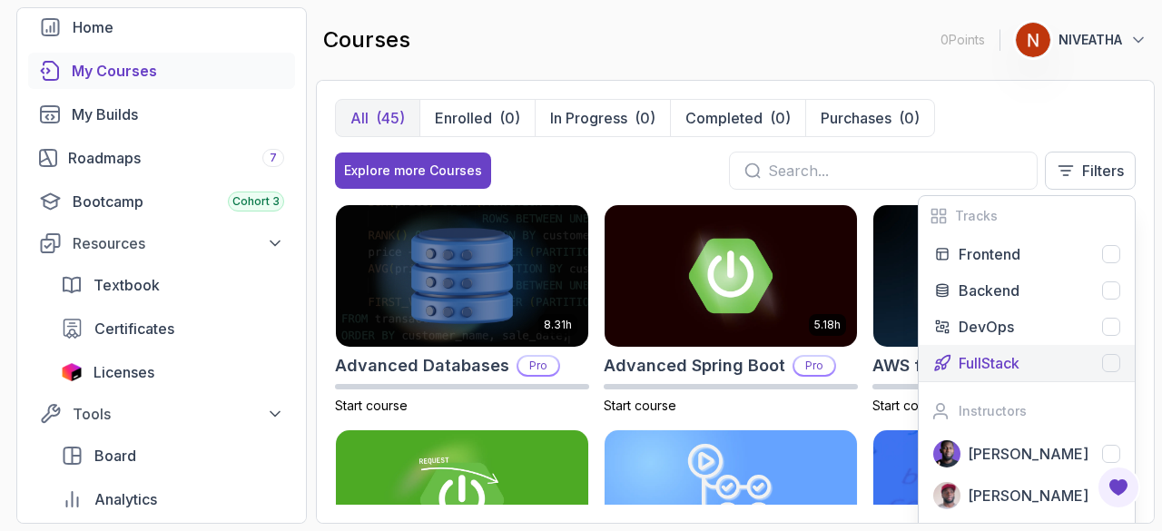
scroll to position [45, 0]
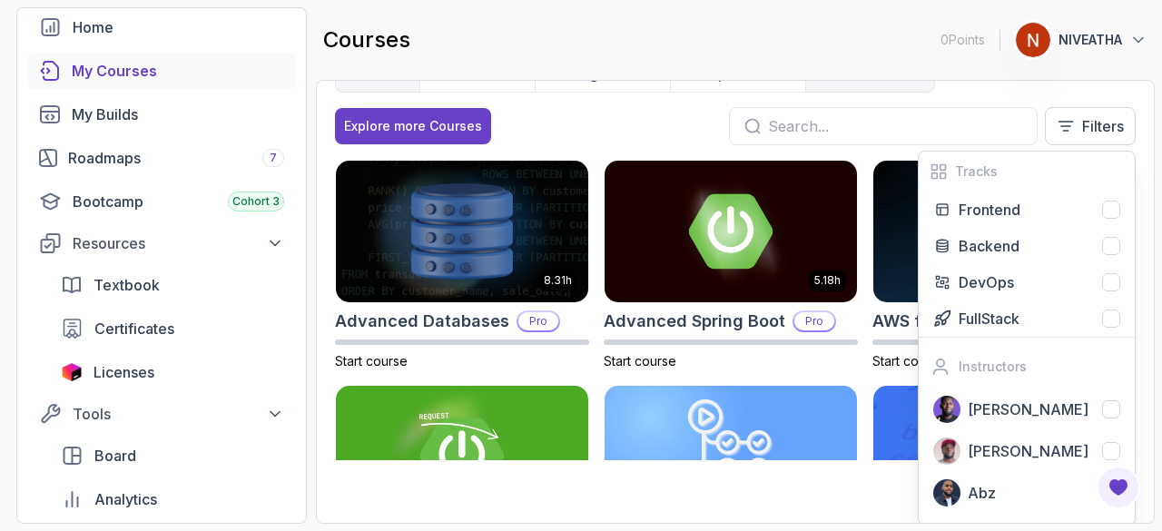
click at [913, 86] on button "Purchases (0)" at bounding box center [870, 73] width 129 height 36
